Goal: Task Accomplishment & Management: Manage account settings

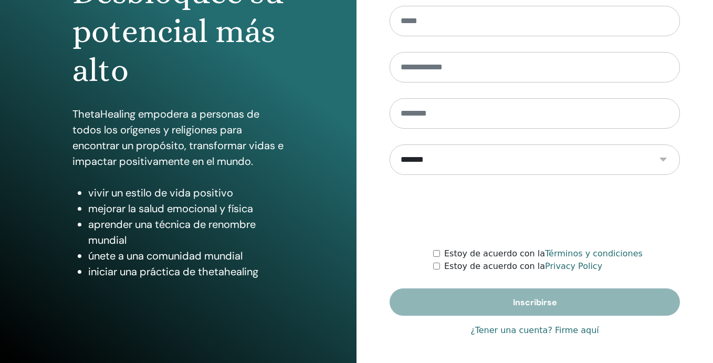
click at [524, 330] on link "¿Tener una cuenta? Firme aquí" at bounding box center [534, 330] width 129 height 13
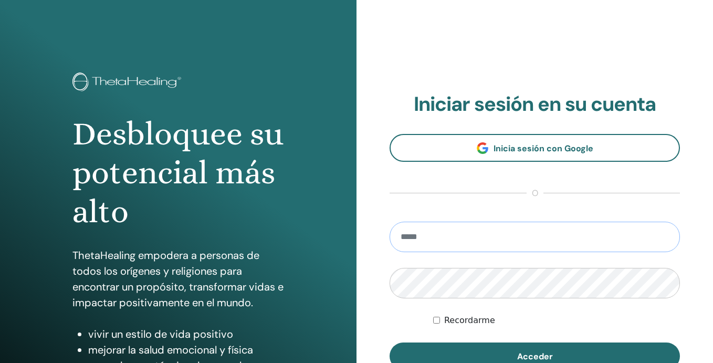
click at [453, 240] on input "email" at bounding box center [535, 237] width 290 height 30
type input "**********"
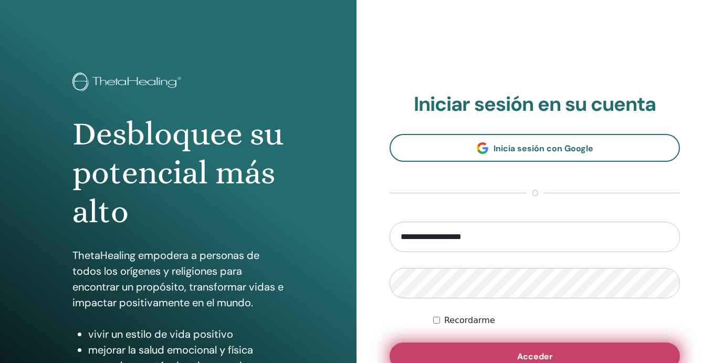
click at [479, 352] on button "Acceder" at bounding box center [535, 355] width 290 height 27
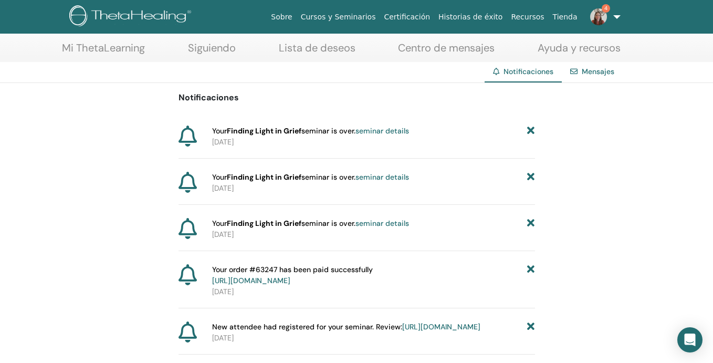
scroll to position [70, 0]
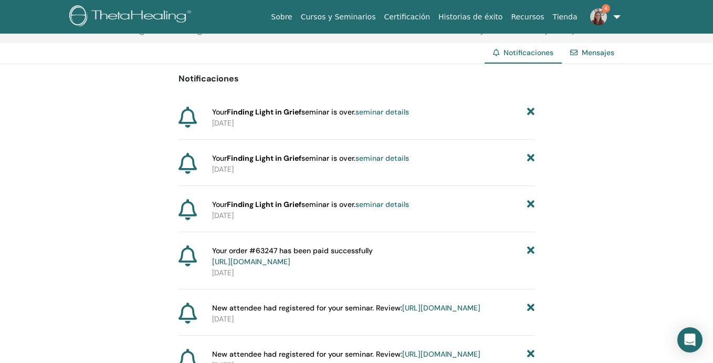
click at [388, 207] on link "seminar details" at bounding box center [382, 204] width 54 height 9
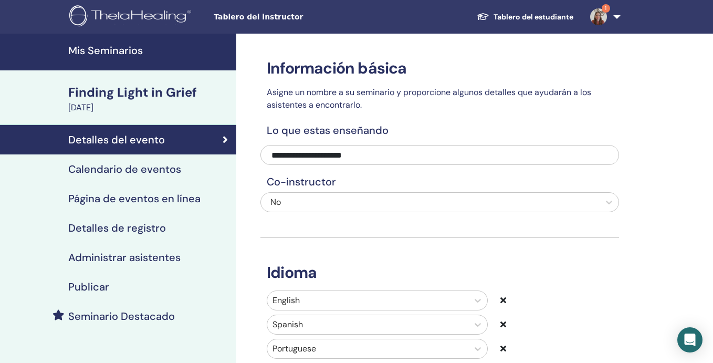
click at [141, 259] on h4 "Administrar asistentes" at bounding box center [124, 257] width 112 height 13
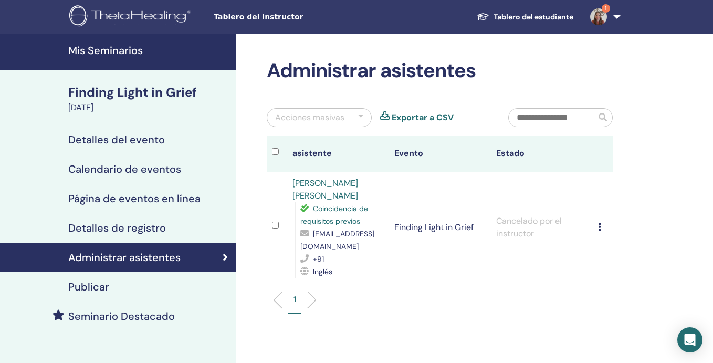
click at [601, 16] on img at bounding box center [598, 16] width 17 height 17
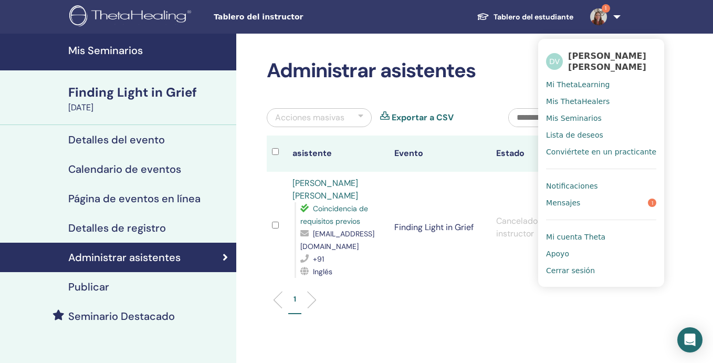
click at [592, 187] on span "Notificaciones" at bounding box center [571, 185] width 51 height 9
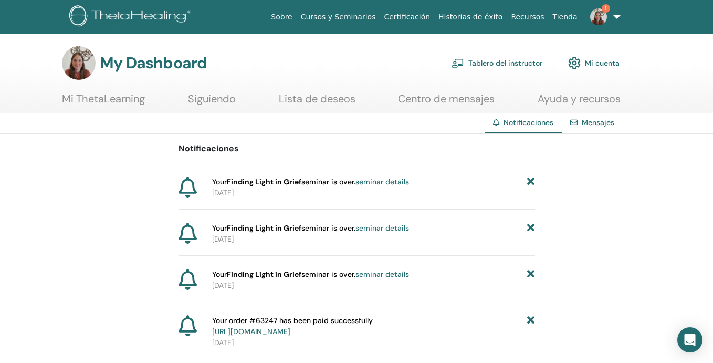
click at [396, 228] on link "seminar details" at bounding box center [382, 227] width 54 height 9
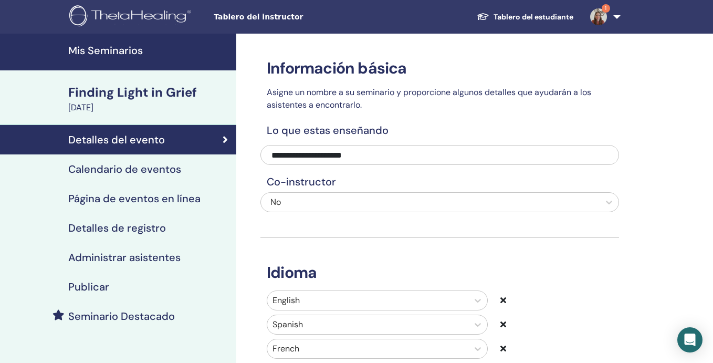
click at [188, 260] on div "Administrar asistentes" at bounding box center [117, 257] width 219 height 13
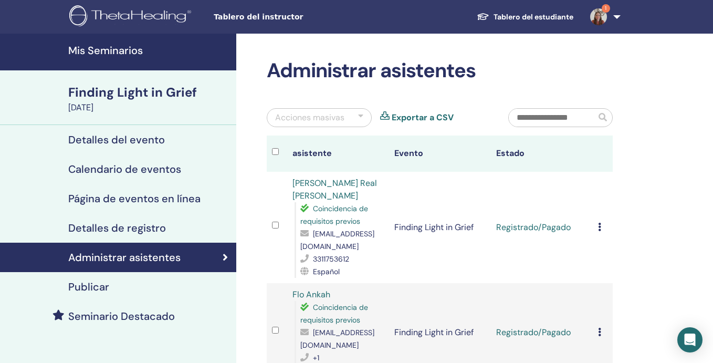
click at [599, 223] on icon at bounding box center [599, 227] width 3 height 8
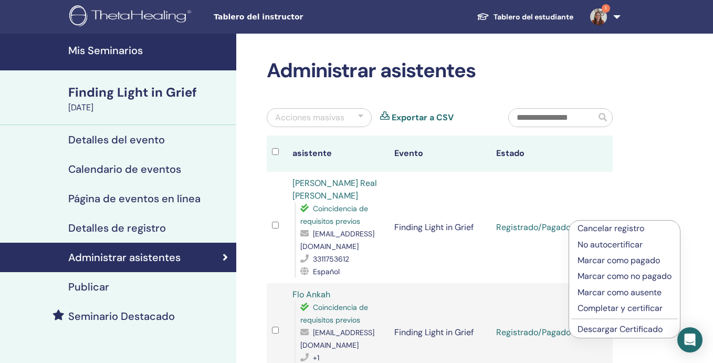
click at [610, 307] on p "Completar y certificar" at bounding box center [625, 308] width 94 height 13
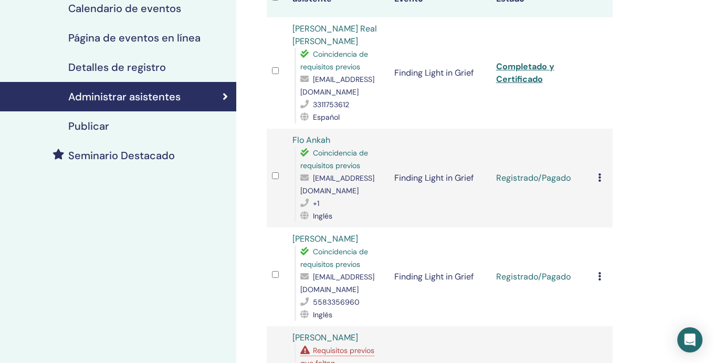
scroll to position [233, 0]
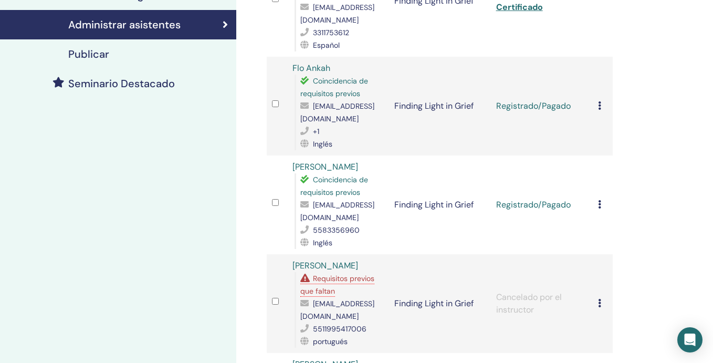
click at [599, 101] on icon at bounding box center [599, 105] width 3 height 8
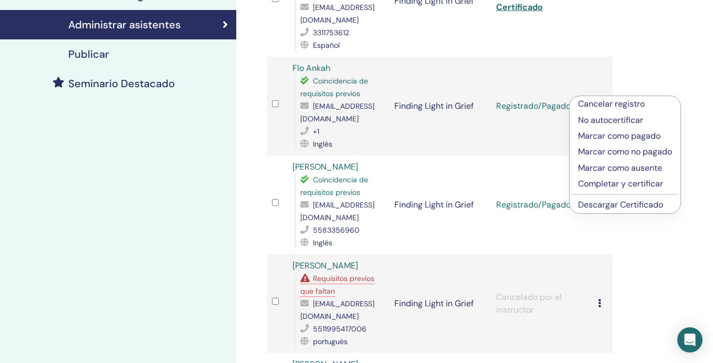
click at [610, 182] on p "Completar y certificar" at bounding box center [625, 183] width 94 height 13
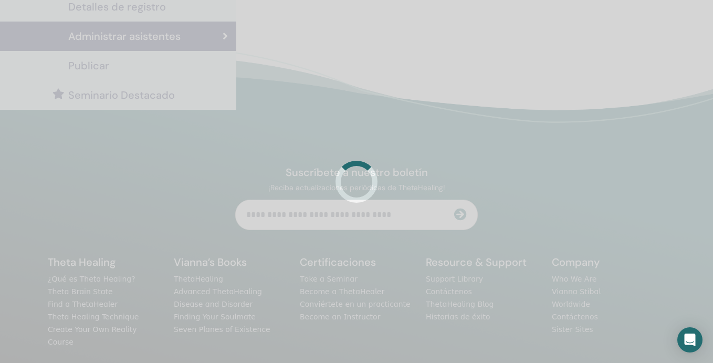
scroll to position [233, 0]
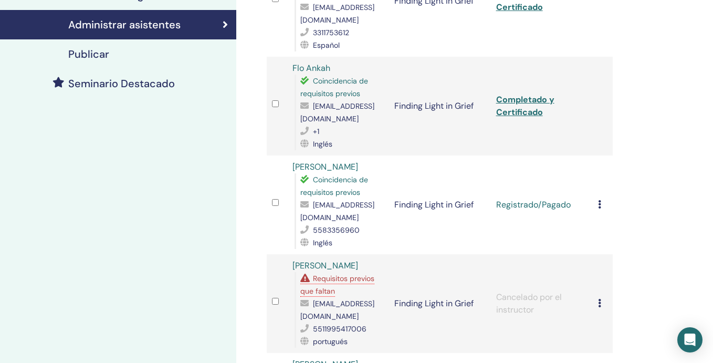
click at [598, 200] on icon at bounding box center [599, 204] width 3 height 8
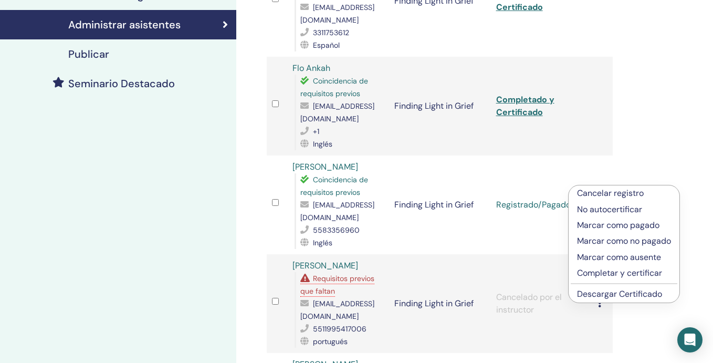
click at [604, 270] on p "Completar y certificar" at bounding box center [624, 273] width 94 height 13
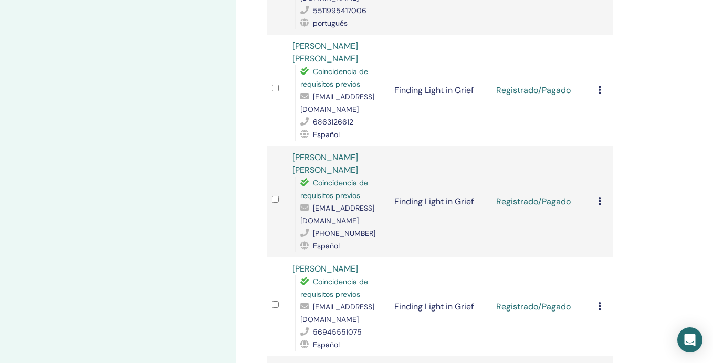
scroll to position [567, 0]
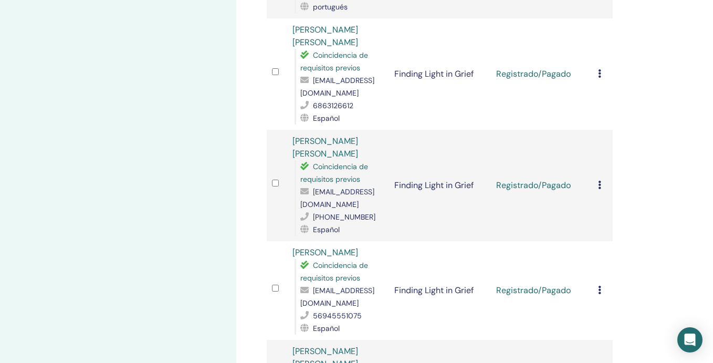
click at [599, 68] on div "Cancelar registro No autocertificar Marcar como pagado Marcar como no pagado Ma…" at bounding box center [603, 74] width 10 height 13
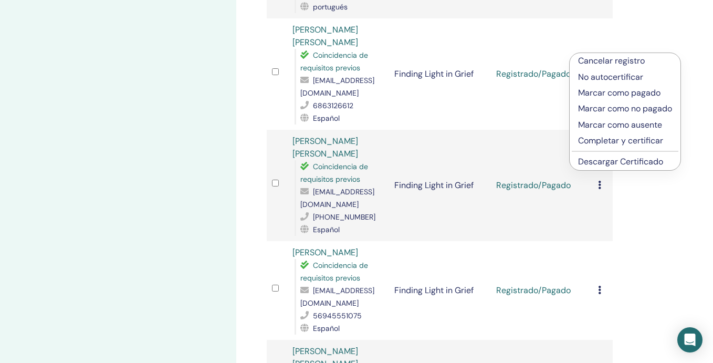
click at [612, 140] on p "Completar y certificar" at bounding box center [625, 140] width 94 height 13
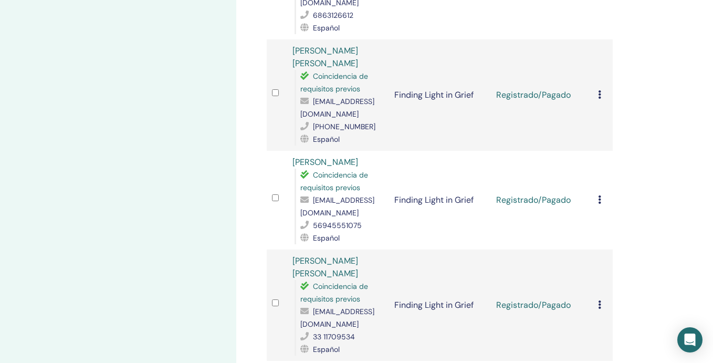
scroll to position [668, 0]
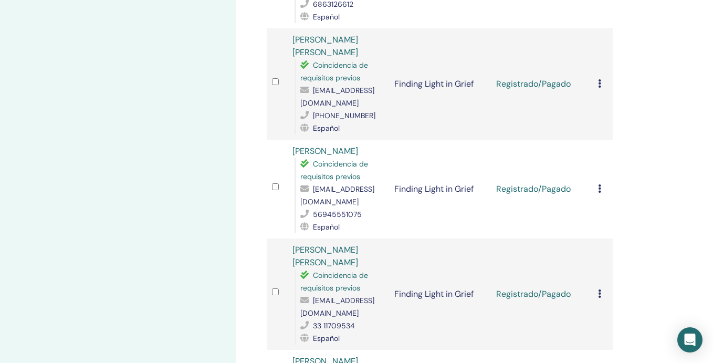
click at [599, 79] on icon at bounding box center [599, 83] width 3 height 8
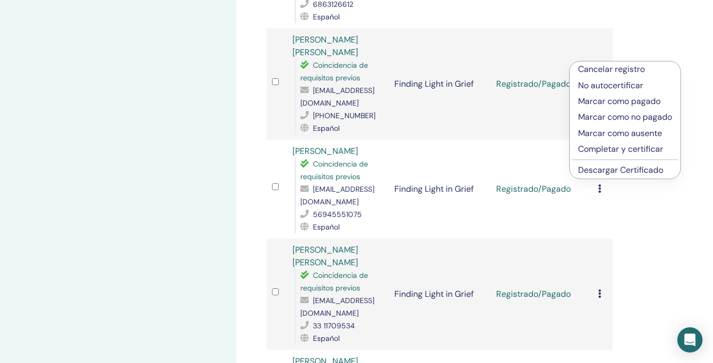
click at [611, 147] on p "Completar y certificar" at bounding box center [625, 149] width 94 height 13
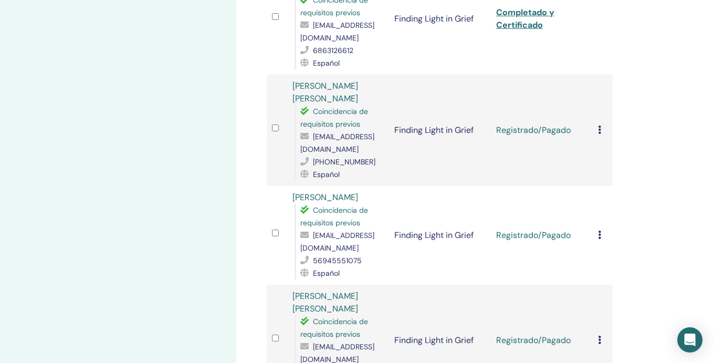
scroll to position [621, 0]
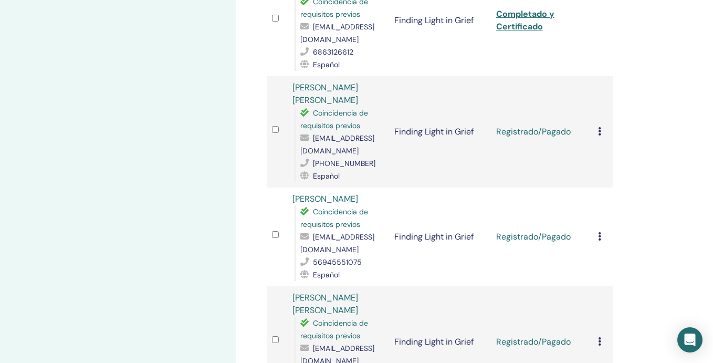
click at [599, 127] on icon at bounding box center [599, 131] width 3 height 8
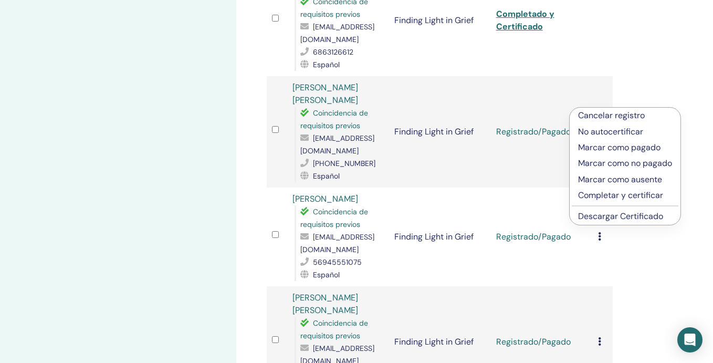
click at [606, 196] on p "Completar y certificar" at bounding box center [625, 195] width 94 height 13
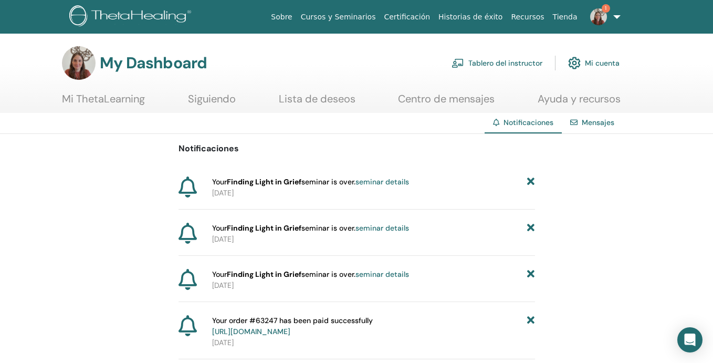
click at [399, 184] on link "seminar details" at bounding box center [382, 181] width 54 height 9
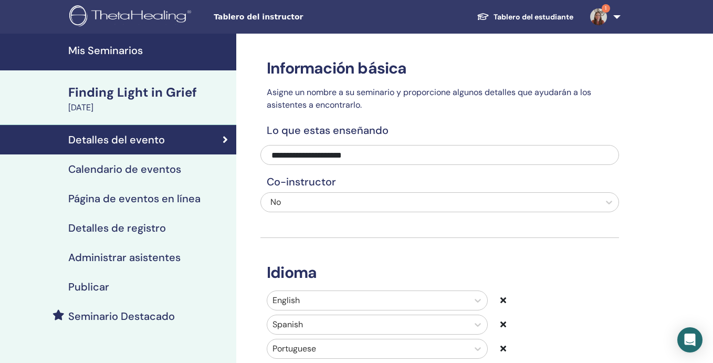
click at [203, 257] on div "Administrar asistentes" at bounding box center [117, 257] width 219 height 13
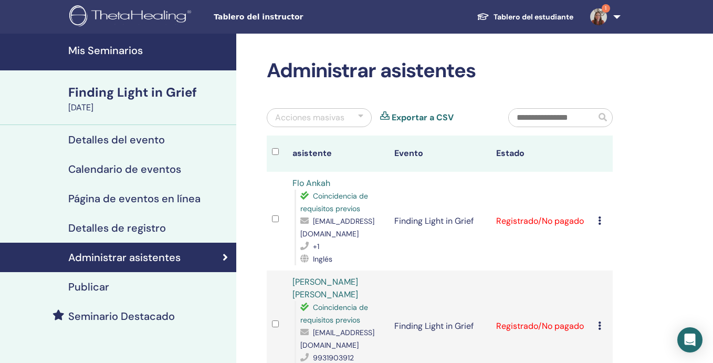
click at [599, 16] on img at bounding box center [598, 16] width 17 height 17
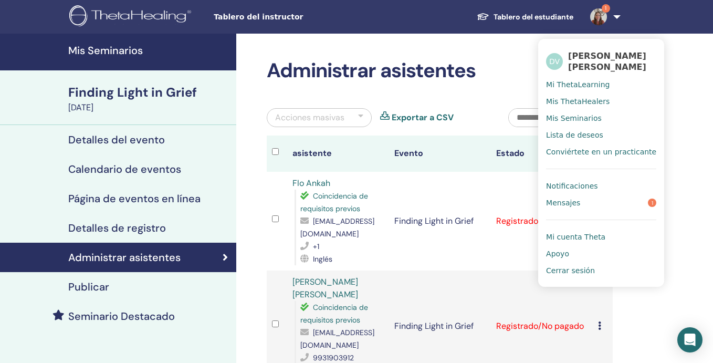
click at [596, 184] on link "Notificaciones" at bounding box center [601, 185] width 110 height 17
